Goal: Information Seeking & Learning: Learn about a topic

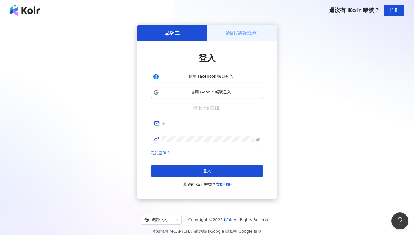
click at [234, 92] on span "使用 Google 帳號登入" at bounding box center [211, 92] width 100 height 6
click at [201, 124] on input "text" at bounding box center [211, 123] width 98 height 6
paste input "**********"
type input "**********"
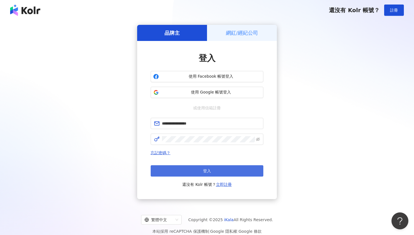
click at [212, 166] on button "登入" at bounding box center [207, 170] width 113 height 11
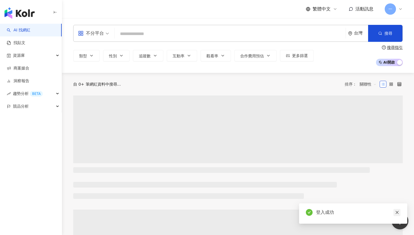
click at [395, 211] on link at bounding box center [397, 212] width 7 height 7
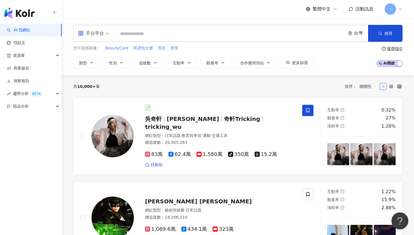
click at [159, 32] on input "search" at bounding box center [230, 33] width 227 height 11
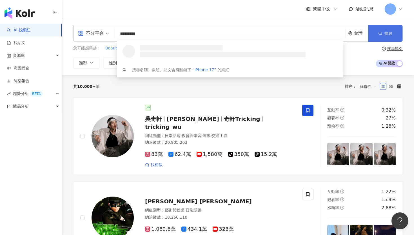
click at [392, 36] on button "搜尋" at bounding box center [385, 33] width 34 height 17
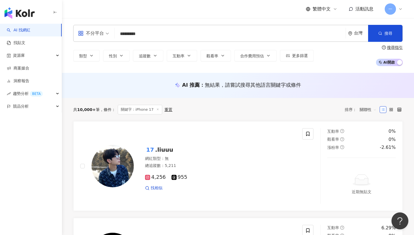
click at [136, 35] on input "*********" at bounding box center [230, 33] width 227 height 11
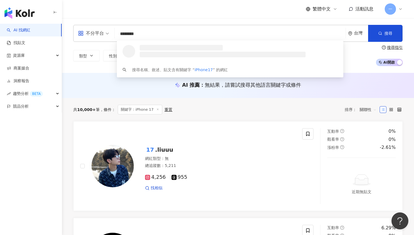
type input "********"
click at [147, 16] on div "繁體中文 活動訊息 一" at bounding box center [238, 9] width 330 height 18
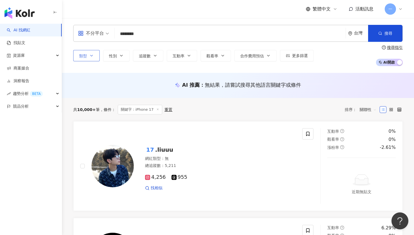
click at [90, 57] on icon "button" at bounding box center [91, 55] width 5 height 5
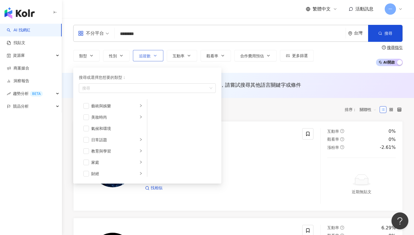
click at [150, 57] on span "追蹤數" at bounding box center [145, 56] width 12 height 5
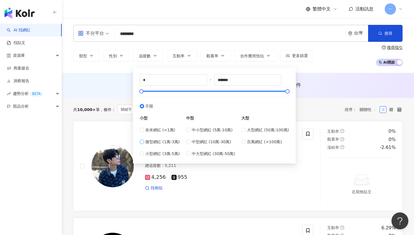
type input "*****"
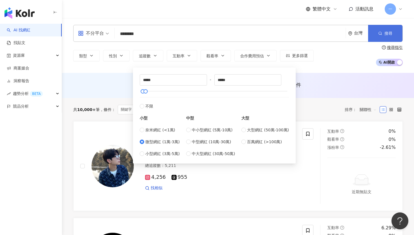
click at [374, 32] on button "搜尋" at bounding box center [385, 33] width 34 height 17
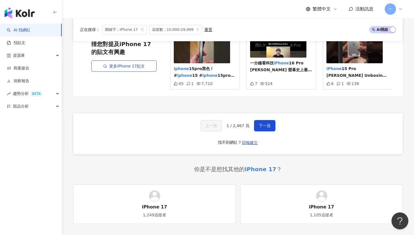
scroll to position [1090, 0]
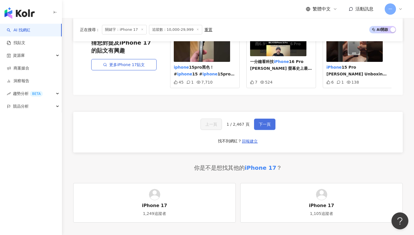
click at [271, 121] on button "下一頁" at bounding box center [264, 123] width 21 height 11
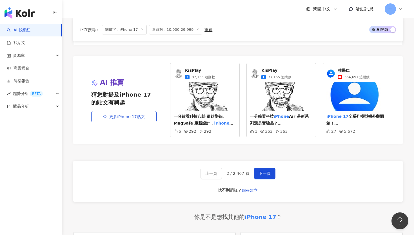
scroll to position [1068, 0]
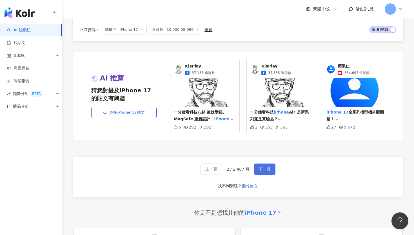
click at [270, 173] on button "下一頁" at bounding box center [264, 168] width 21 height 11
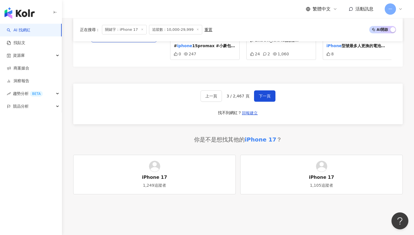
scroll to position [1218, 0]
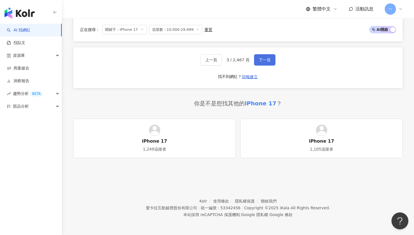
click at [273, 60] on button "下一頁" at bounding box center [264, 59] width 21 height 11
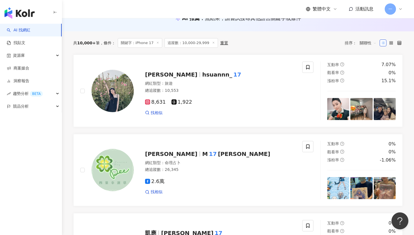
scroll to position [0, 0]
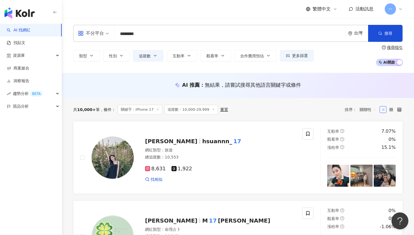
click at [145, 34] on input "********" at bounding box center [230, 33] width 227 height 11
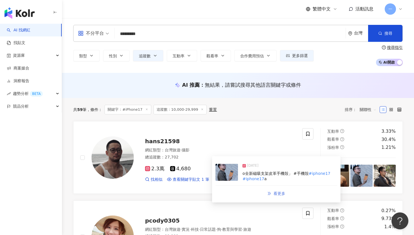
type input "*********"
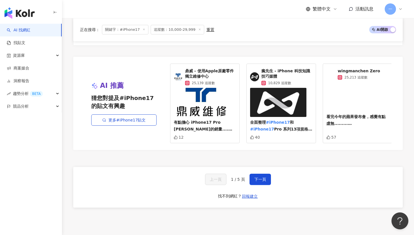
scroll to position [1036, 0]
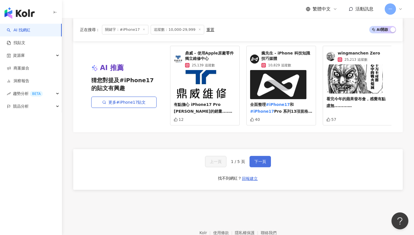
click at [259, 161] on span "下一頁" at bounding box center [261, 161] width 12 height 5
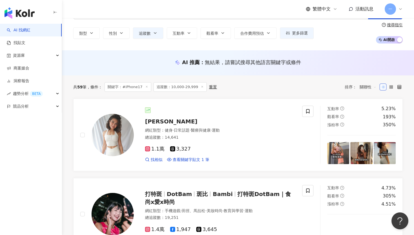
scroll to position [27, 0]
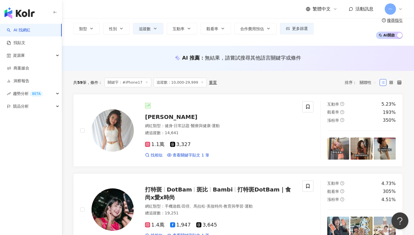
click at [324, 28] on div "類型 性別 追蹤數 互動率 觀看率 合作費用預估 更多篩選 ***** - ***** 不限 小型 奈米網紅 (<1萬) 微型網紅 (1萬-3萬) 小型網紅 …" at bounding box center [238, 28] width 330 height 21
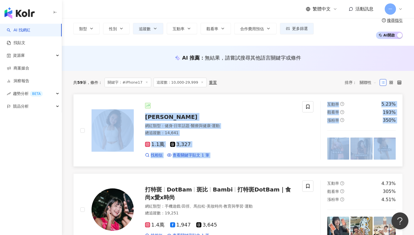
click at [242, 98] on link "Angelina Chen 網紅類型 ： 健身 · 日常話題 · 醫療與健康 · 運動 總追蹤數 ： 14,641 1.1萬 3,327 找相似 查看關鍵字貼…" at bounding box center [238, 130] width 330 height 72
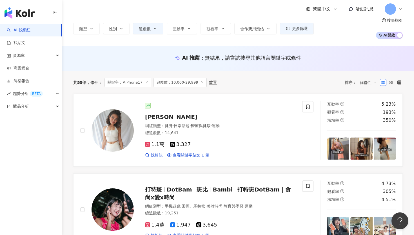
click at [268, 81] on div "共 59 筆 條件 ： 關鍵字：#iPhone17 追蹤數：10,000-29,999 重置 排序： 關聯性" at bounding box center [238, 83] width 330 height 10
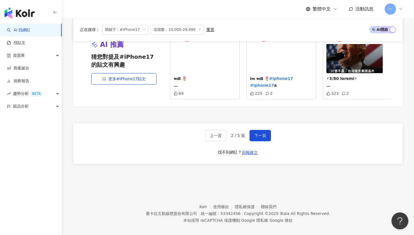
scroll to position [1062, 0]
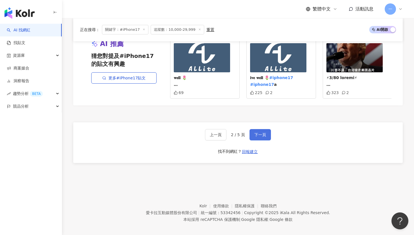
click at [263, 132] on span "下一頁" at bounding box center [261, 134] width 12 height 5
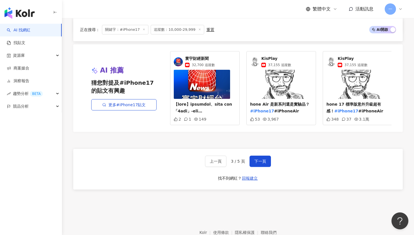
scroll to position [1034, 0]
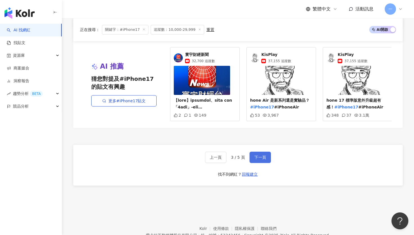
click at [258, 158] on span "下一頁" at bounding box center [261, 157] width 12 height 5
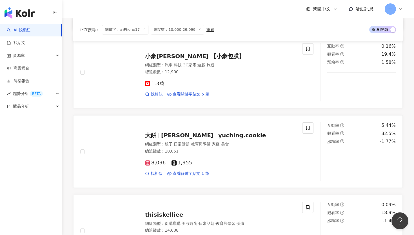
scroll to position [323, 0]
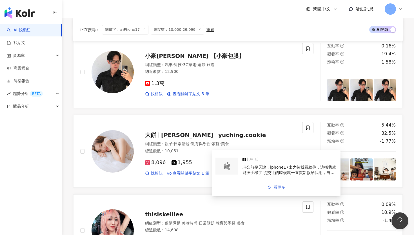
click at [278, 187] on span "看更多" at bounding box center [280, 187] width 12 height 5
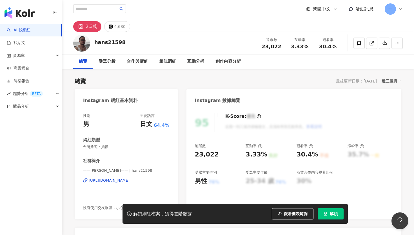
click at [130, 181] on div "https://www.instagram.com/hans21598/" at bounding box center [109, 180] width 41 height 5
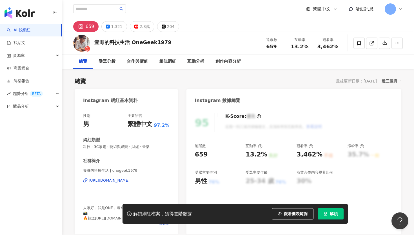
click at [130, 181] on div "https://www.instagram.com/onegeek1979/" at bounding box center [109, 180] width 41 height 5
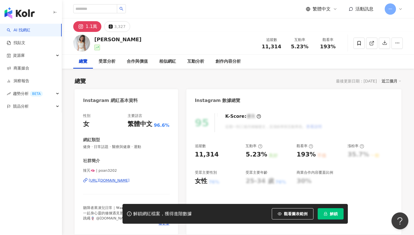
click at [130, 181] on div "https://www.instagram.com/poan3202/" at bounding box center [109, 180] width 41 height 5
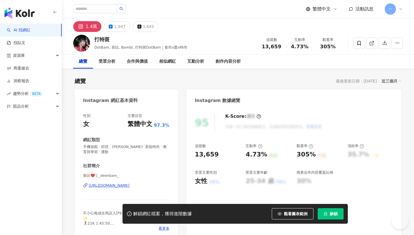
click at [115, 186] on div "https://www.instagram.com/_deerbam_/" at bounding box center [109, 185] width 41 height 5
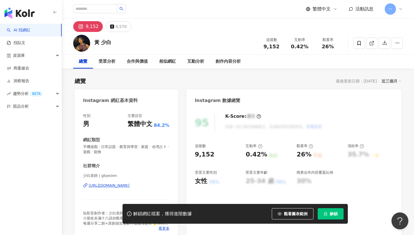
click at [130, 185] on div "https://www.instagram.com/gbyezen/" at bounding box center [109, 185] width 41 height 5
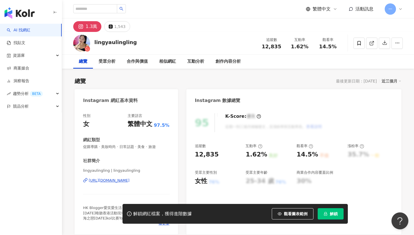
click at [130, 180] on div "https://www.instagram.com/lingyaulingling/" at bounding box center [109, 180] width 41 height 5
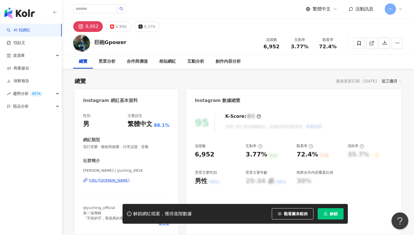
click at [130, 180] on div "https://www.instagram.com/yuching_0818/" at bounding box center [109, 180] width 41 height 5
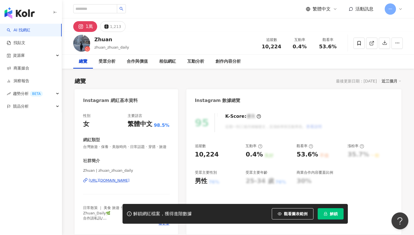
click at [130, 181] on div "[URL][DOMAIN_NAME]" at bounding box center [109, 180] width 41 height 5
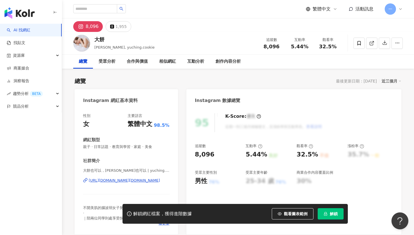
click at [132, 182] on div "https://www.instagram.com/yuching.cookie/" at bounding box center [124, 180] width 71 height 5
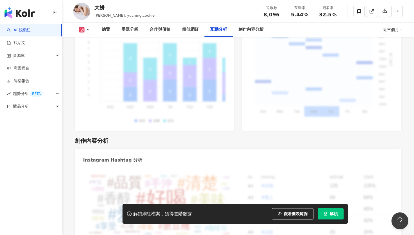
scroll to position [1354, 0]
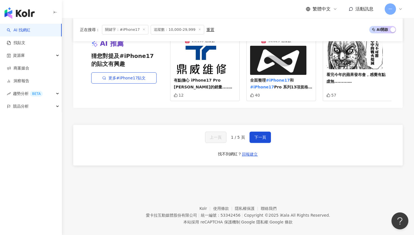
scroll to position [1067, 0]
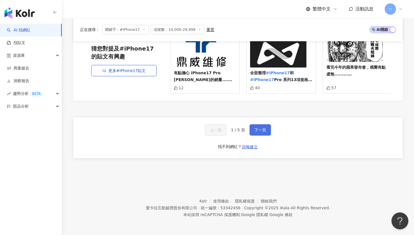
click at [258, 130] on span "下一頁" at bounding box center [261, 129] width 12 height 5
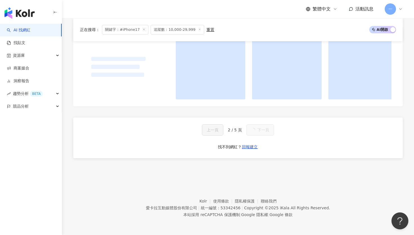
scroll to position [454, 0]
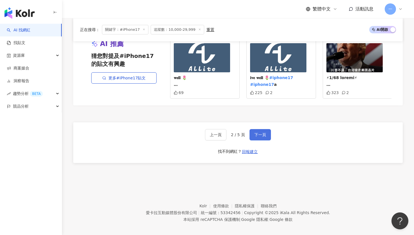
click at [258, 132] on span "下一頁" at bounding box center [261, 134] width 12 height 5
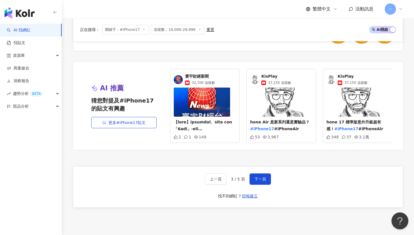
scroll to position [1062, 0]
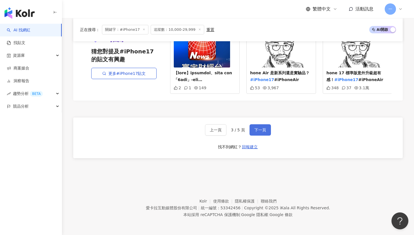
click at [264, 129] on span "下一頁" at bounding box center [261, 129] width 12 height 5
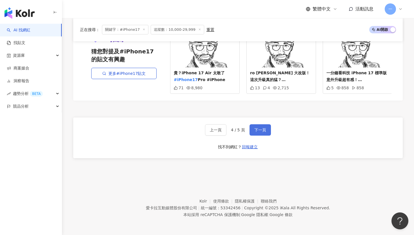
click at [261, 133] on button "下一頁" at bounding box center [260, 129] width 21 height 11
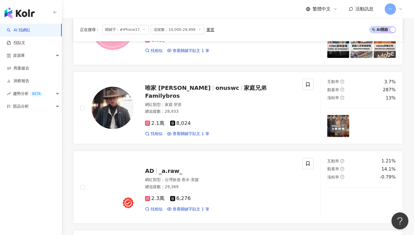
scroll to position [130, 0]
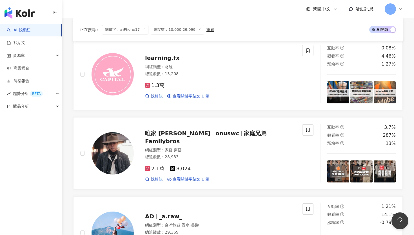
scroll to position [0, 0]
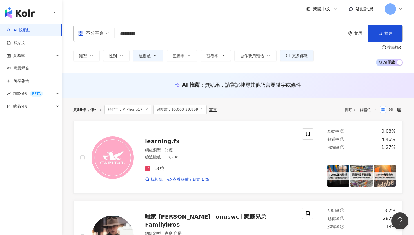
click at [122, 34] on input "*********" at bounding box center [230, 33] width 227 height 11
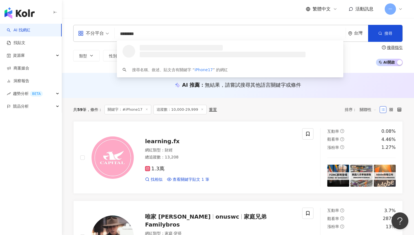
click at [169, 33] on input "********" at bounding box center [230, 33] width 227 height 11
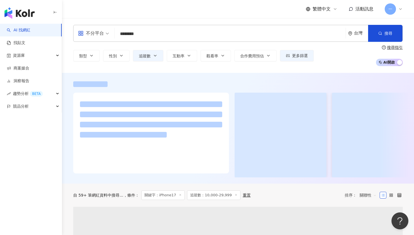
type input "********"
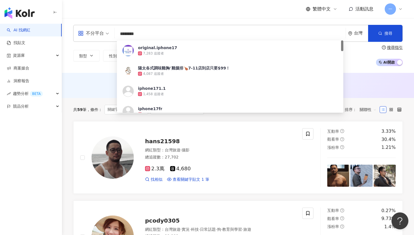
click at [363, 54] on div "類型 性別 追蹤數 互動率 觀看率 合作費用預估 更多篩選 搜尋指引 AI 開啟 AI 關閉" at bounding box center [238, 55] width 330 height 21
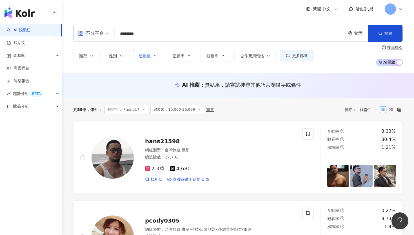
click at [150, 53] on button "追蹤數" at bounding box center [148, 55] width 30 height 11
click at [120, 77] on div "AI 推薦 ： 無結果，請嘗試搜尋其他語言關鍵字或條件" at bounding box center [238, 85] width 352 height 25
click at [149, 55] on span "追蹤數" at bounding box center [145, 56] width 12 height 5
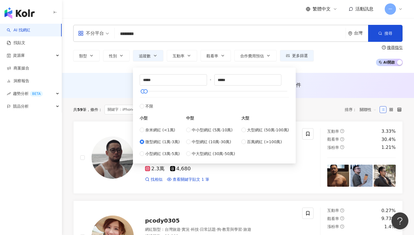
click at [155, 141] on span "微型網紅 (1萬-3萬)" at bounding box center [162, 141] width 34 height 6
click at [121, 81] on div "AI 推薦 ： 無結果，請嘗試搜尋其他語言關鍵字或條件" at bounding box center [238, 85] width 352 height 25
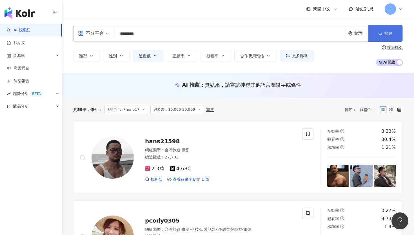
click at [397, 35] on button "搜尋" at bounding box center [385, 33] width 34 height 17
click at [386, 30] on button "搜尋" at bounding box center [385, 33] width 34 height 17
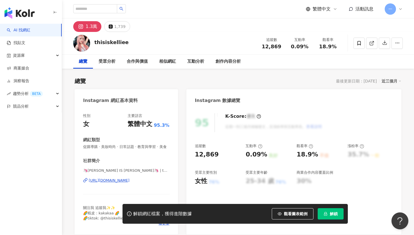
click at [130, 179] on div "https://www.instagram.com/thisiskelliee/" at bounding box center [109, 180] width 41 height 5
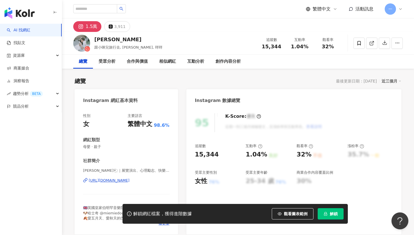
click at [100, 180] on div "https://www.instagram.com/miemiefish/" at bounding box center [109, 180] width 41 height 5
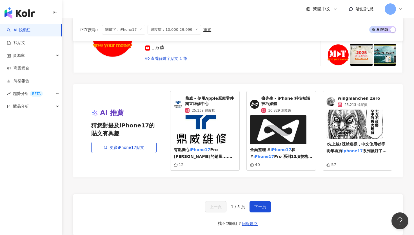
scroll to position [992, 0]
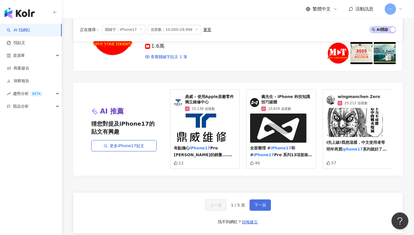
click at [261, 205] on span "下一頁" at bounding box center [261, 204] width 12 height 5
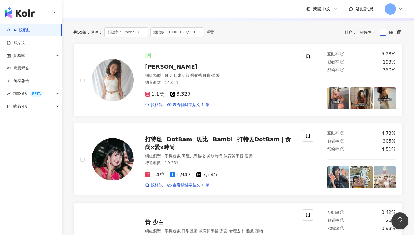
scroll to position [0, 0]
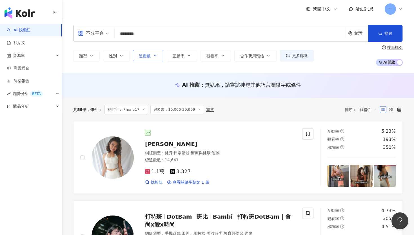
click at [140, 57] on span "追蹤數" at bounding box center [145, 56] width 12 height 5
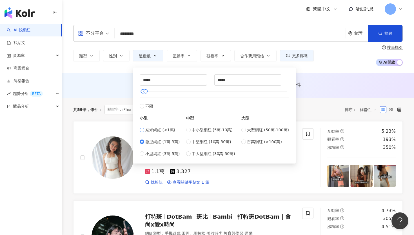
type input "*"
type input "****"
click at [389, 35] on span "搜尋" at bounding box center [389, 33] width 8 height 5
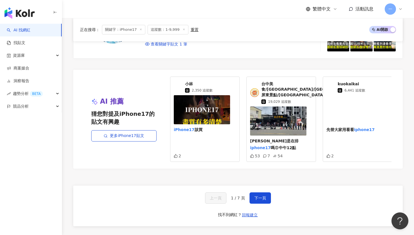
scroll to position [1026, 0]
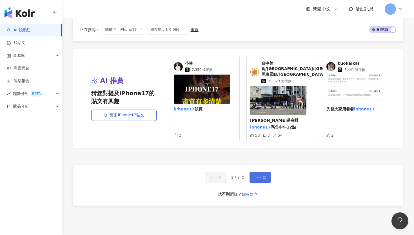
click at [258, 171] on button "下一頁" at bounding box center [260, 176] width 21 height 11
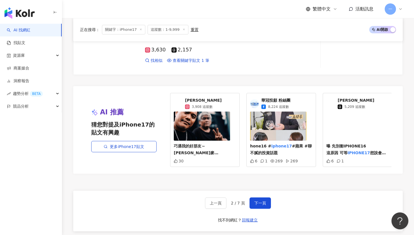
scroll to position [1002, 0]
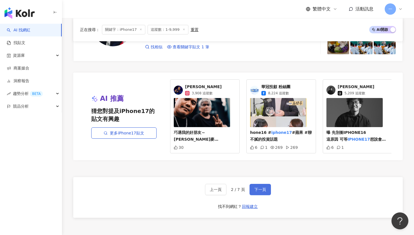
click at [262, 192] on button "下一頁" at bounding box center [260, 189] width 21 height 11
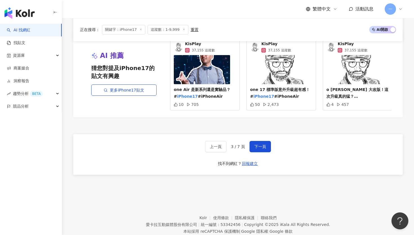
scroll to position [1062, 0]
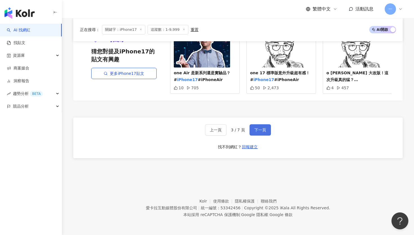
click at [263, 130] on span "下一頁" at bounding box center [261, 129] width 12 height 5
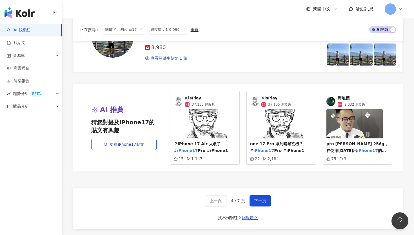
scroll to position [993, 0]
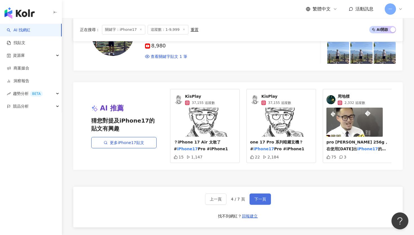
click at [265, 198] on span "下一頁" at bounding box center [261, 198] width 12 height 5
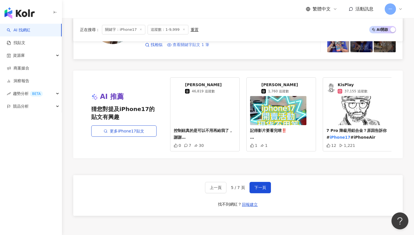
scroll to position [1024, 0]
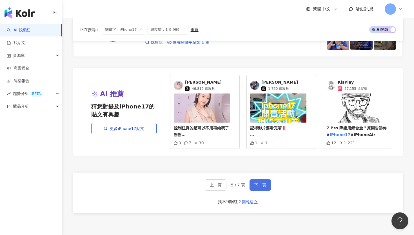
click at [264, 187] on button "下一頁" at bounding box center [260, 184] width 21 height 11
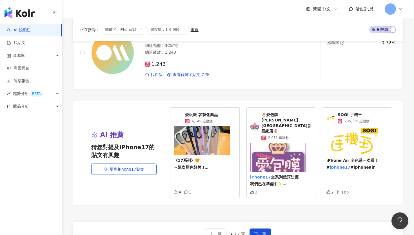
scroll to position [1120, 0]
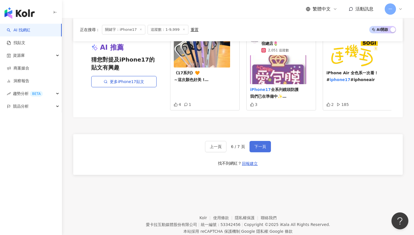
click at [262, 144] on span "下一頁" at bounding box center [261, 146] width 12 height 5
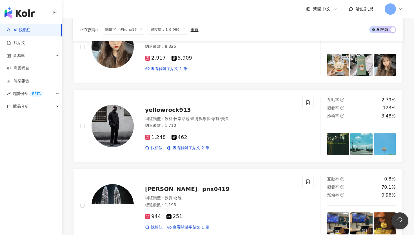
scroll to position [0, 0]
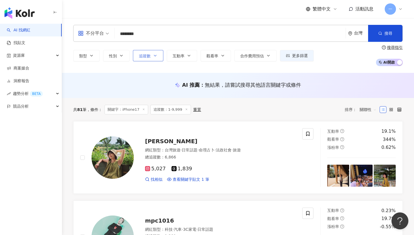
click at [145, 56] on span "追蹤數" at bounding box center [145, 56] width 12 height 5
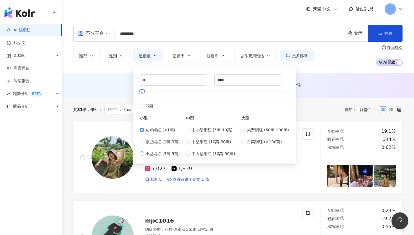
type input "*****"
click at [382, 34] on icon "button" at bounding box center [381, 33] width 4 height 4
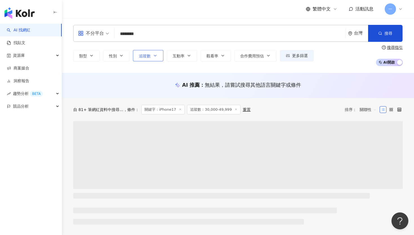
click at [154, 54] on icon "button" at bounding box center [155, 55] width 5 height 5
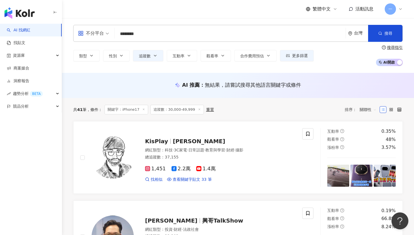
click at [167, 44] on div "不分平台 ******** 台灣 搜尋 類型 性別 追蹤數 互動率 觀看率 合作費用預估 更多篩選 ***** - ***** 不限 小型 奈米網紅 (<1萬…" at bounding box center [238, 45] width 352 height 41
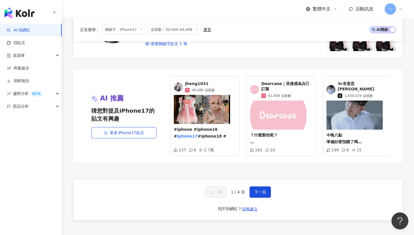
scroll to position [1006, 0]
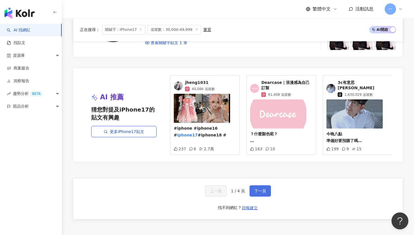
click at [256, 192] on span "下一頁" at bounding box center [261, 190] width 12 height 5
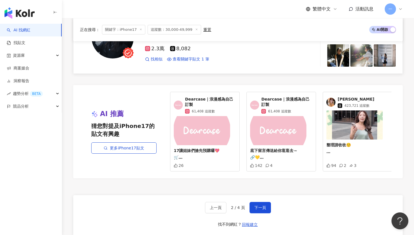
scroll to position [1067, 0]
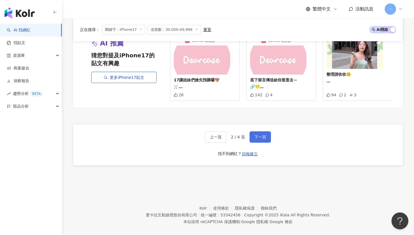
click at [258, 134] on span "下一頁" at bounding box center [261, 136] width 12 height 5
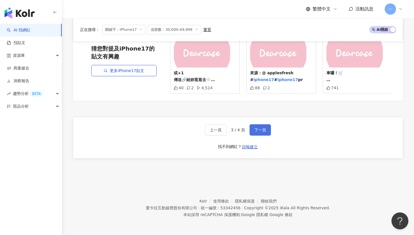
click at [252, 131] on button "下一頁" at bounding box center [260, 129] width 21 height 11
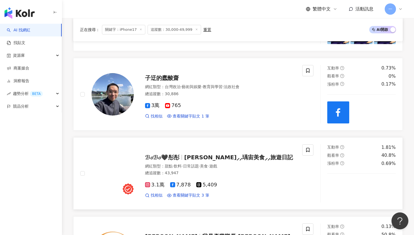
scroll to position [0, 0]
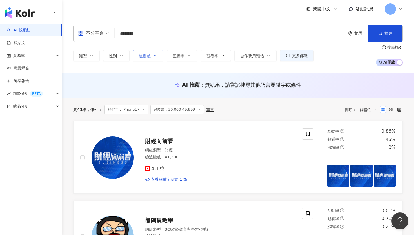
click at [156, 57] on icon "button" at bounding box center [155, 55] width 5 height 5
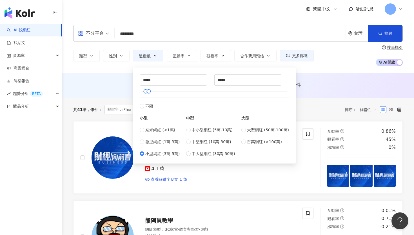
click at [120, 69] on div "不分平台 ******** 台灣 搜尋 類型 性別 追蹤數 互動率 觀看率 合作費用預估 更多篩選 ***** - ***** 不限 小型 奈米網紅 (<1萬…" at bounding box center [238, 45] width 352 height 55
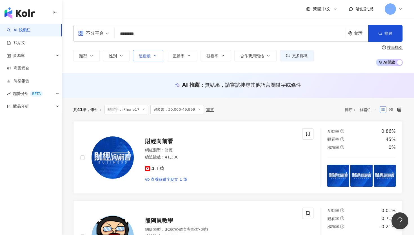
click at [152, 56] on button "追蹤數" at bounding box center [148, 55] width 30 height 11
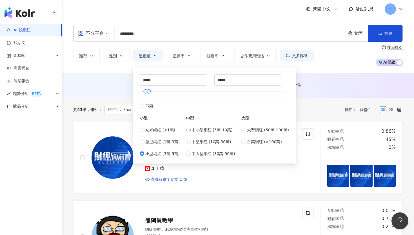
type input "*****"
click at [376, 35] on button "搜尋" at bounding box center [385, 33] width 34 height 17
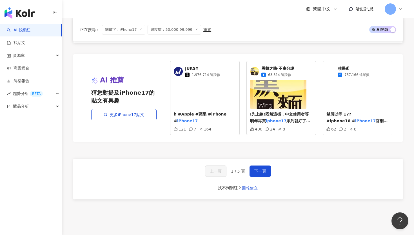
scroll to position [1046, 0]
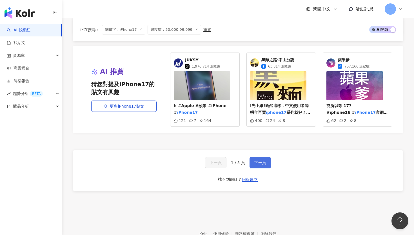
click at [256, 163] on span "下一頁" at bounding box center [261, 162] width 12 height 5
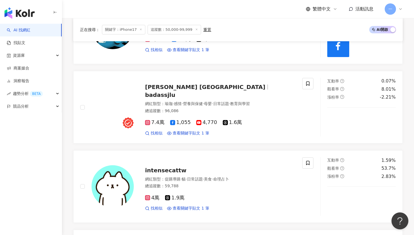
scroll to position [368, 0]
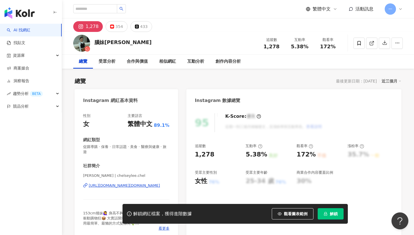
click at [150, 183] on div "https://www.instagram.com/chelseylee.chel/" at bounding box center [124, 185] width 71 height 5
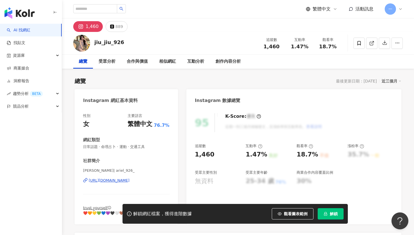
click at [122, 182] on div "[URL][DOMAIN_NAME]" at bounding box center [109, 180] width 41 height 5
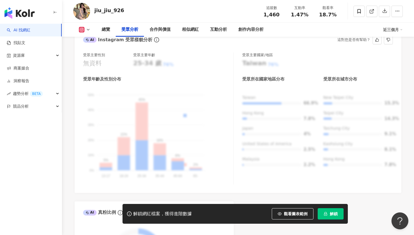
scroll to position [573, 0]
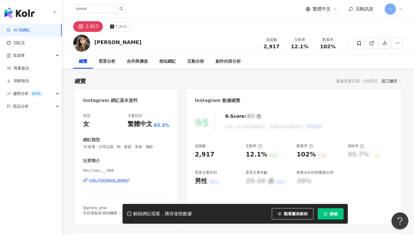
click at [130, 179] on div "[URL][DOMAIN_NAME]" at bounding box center [109, 180] width 41 height 5
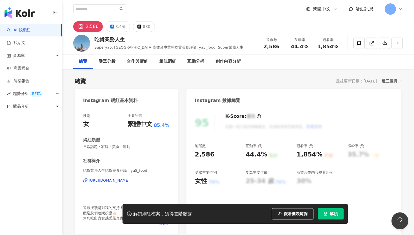
click at [105, 180] on div "[URL][DOMAIN_NAME]" at bounding box center [109, 180] width 41 height 5
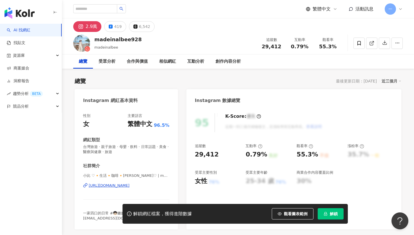
click at [130, 185] on div "[URL][DOMAIN_NAME]" at bounding box center [109, 185] width 41 height 5
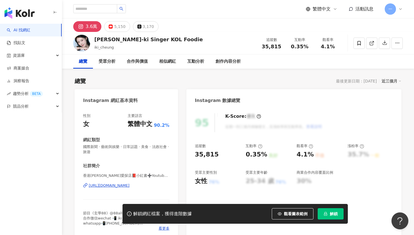
click at [120, 185] on div "[URL][DOMAIN_NAME]" at bounding box center [109, 185] width 41 height 5
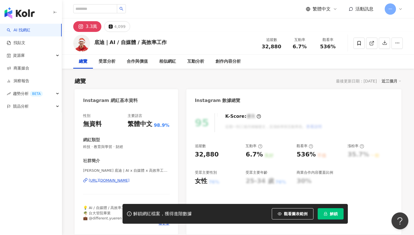
click at [130, 178] on div "[URL][DOMAIN_NAME]" at bounding box center [109, 180] width 41 height 5
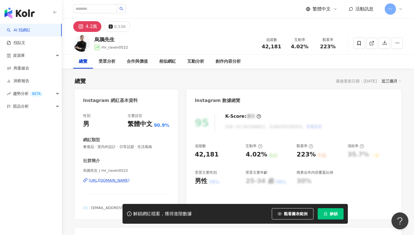
click at [130, 179] on div "[URL][DOMAIN_NAME]" at bounding box center [109, 180] width 41 height 5
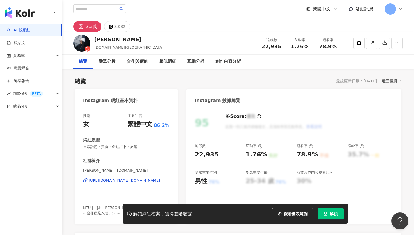
click at [146, 179] on div "[URL][DOMAIN_NAME][DOMAIN_NAME]" at bounding box center [124, 180] width 71 height 5
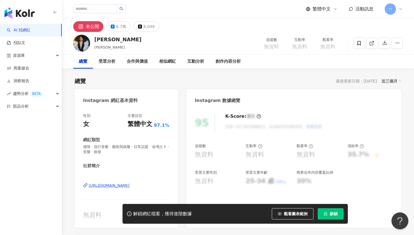
click at [121, 185] on div "[URL][DOMAIN_NAME]" at bounding box center [109, 185] width 41 height 5
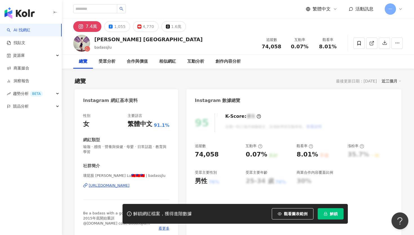
click at [130, 185] on div "[URL][DOMAIN_NAME]" at bounding box center [109, 185] width 41 height 5
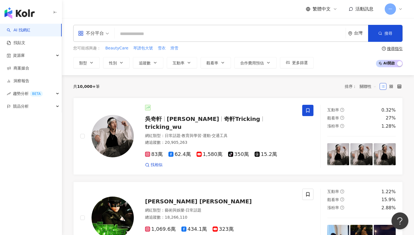
click at [178, 31] on input "search" at bounding box center [230, 33] width 227 height 11
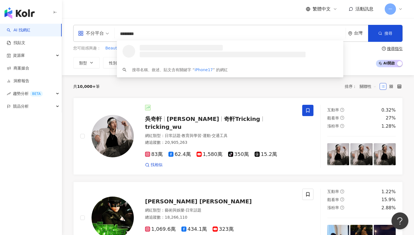
type input "********"
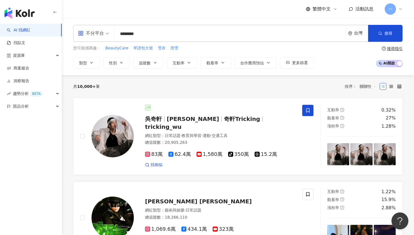
click at [169, 16] on div "繁體中文 活動訊息 一" at bounding box center [238, 9] width 330 height 18
click at [144, 63] on span "追蹤數" at bounding box center [145, 63] width 12 height 5
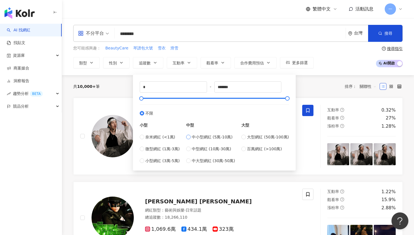
type input "*****"
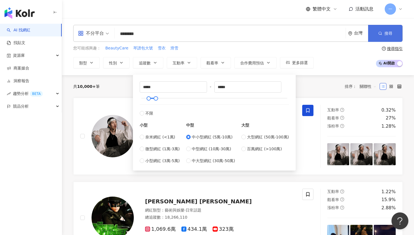
click at [381, 37] on button "搜尋" at bounding box center [385, 33] width 34 height 17
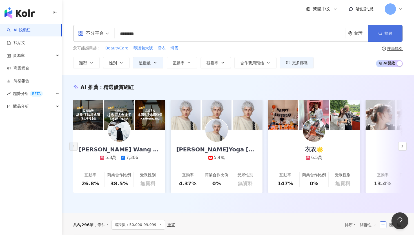
click at [375, 35] on button "搜尋" at bounding box center [385, 33] width 34 height 17
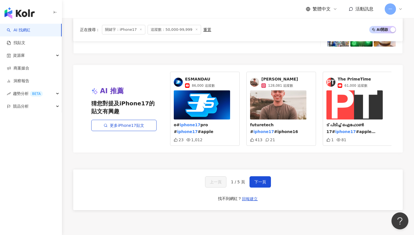
scroll to position [1079, 0]
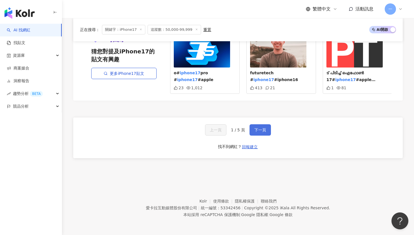
click at [265, 133] on button "下一頁" at bounding box center [260, 129] width 21 height 11
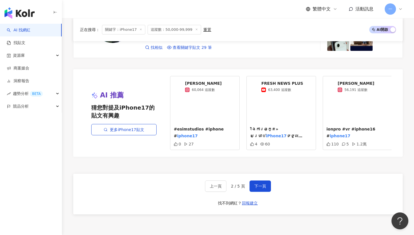
scroll to position [1062, 0]
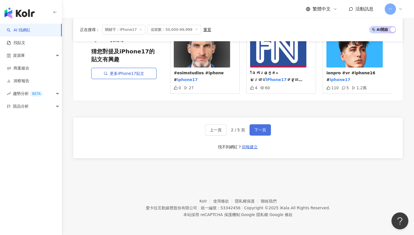
click at [255, 133] on button "下一頁" at bounding box center [260, 129] width 21 height 11
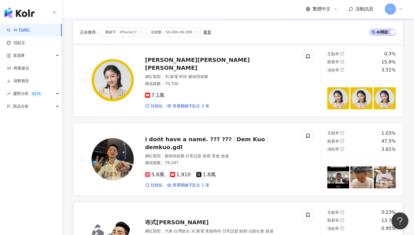
scroll to position [82, 0]
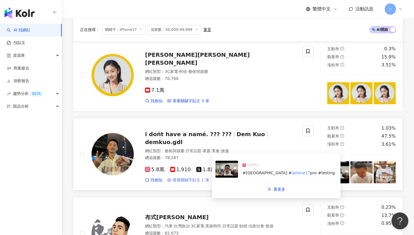
click at [197, 177] on span "查看關鍵字貼文 1 筆" at bounding box center [191, 180] width 37 height 6
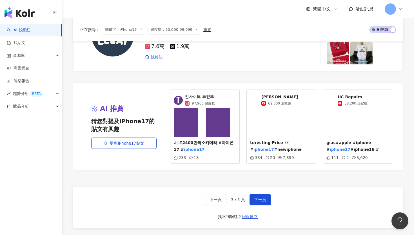
scroll to position [998, 0]
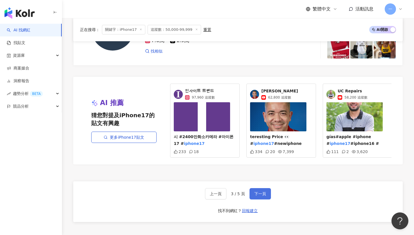
click at [259, 195] on span "下一頁" at bounding box center [261, 193] width 12 height 5
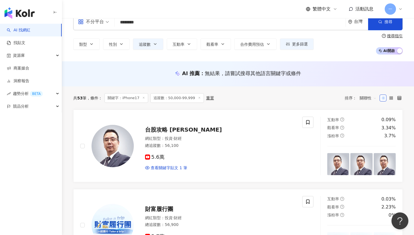
scroll to position [9, 0]
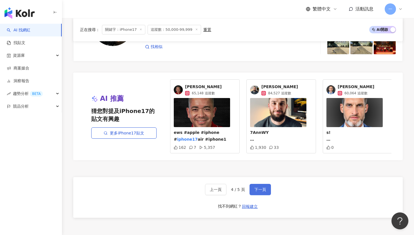
click at [260, 184] on button "下一頁" at bounding box center [260, 189] width 21 height 11
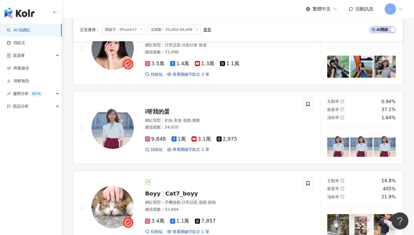
scroll to position [0, 0]
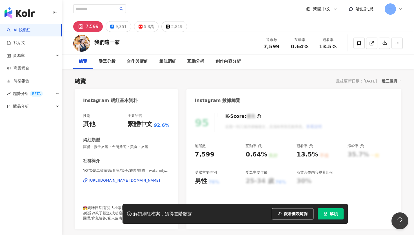
click at [129, 180] on div "[URL][DOMAIN_NAME][DOMAIN_NAME]" at bounding box center [124, 180] width 71 height 5
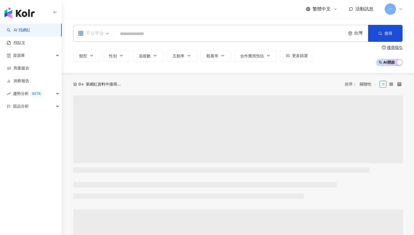
click at [104, 34] on span "不分平台" at bounding box center [93, 33] width 31 height 9
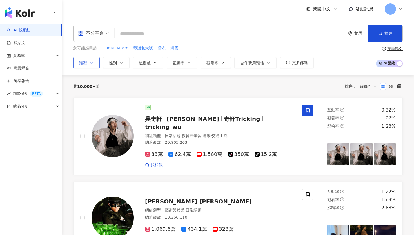
click at [92, 62] on icon "button" at bounding box center [91, 62] width 5 height 5
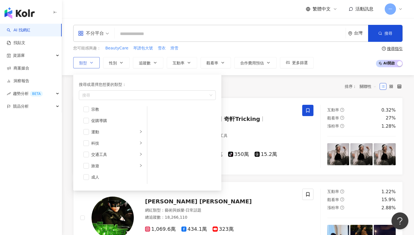
scroll to position [6, 0]
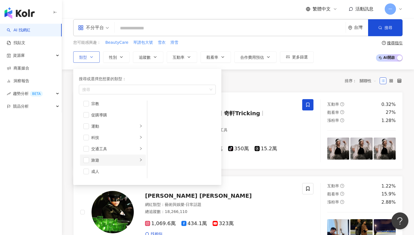
click at [117, 159] on div "旅遊" at bounding box center [114, 160] width 47 height 6
click at [154, 129] on span "button" at bounding box center [155, 130] width 6 height 6
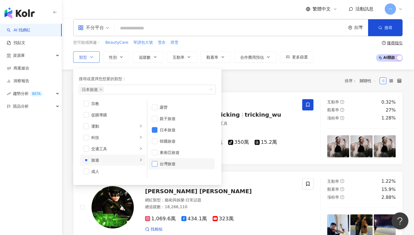
click span "button"
click div "共 10,000+ 筆 排序： 關聯性"
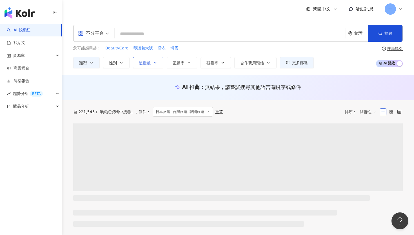
click span "追蹤數"
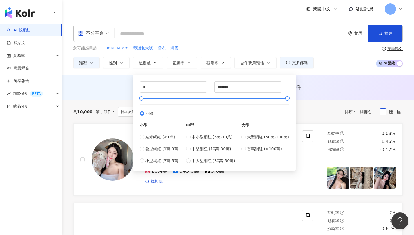
type input "*****"
click div "AI 推薦 ： 無結果，請嘗試搜尋其他語言關鍵字或條件"
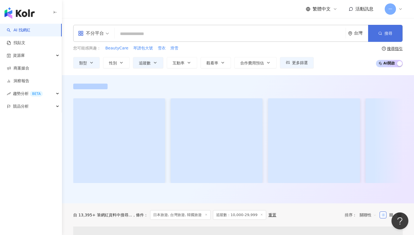
click button "搜尋"
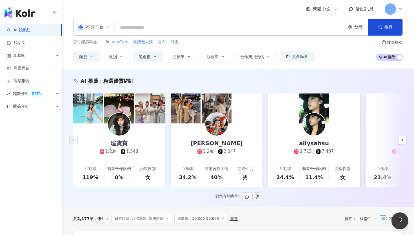
scroll to position [6, 0]
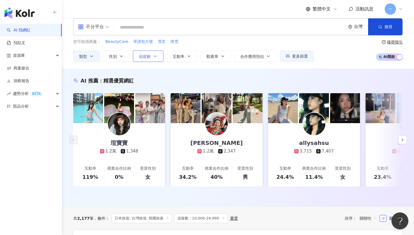
click button "追蹤數"
click div "不分平台 台灣 搜尋 您可能感興趣： BeautyCare 琴譜包大號 雪衣 滑雪 類型 性別 追蹤數 互動率 觀看率 合作費用預估 更多篩選 ***** -…"
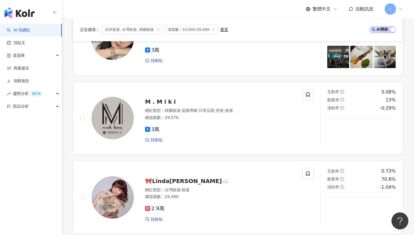
scroll to position [0, 0]
